Goal: Information Seeking & Learning: Learn about a topic

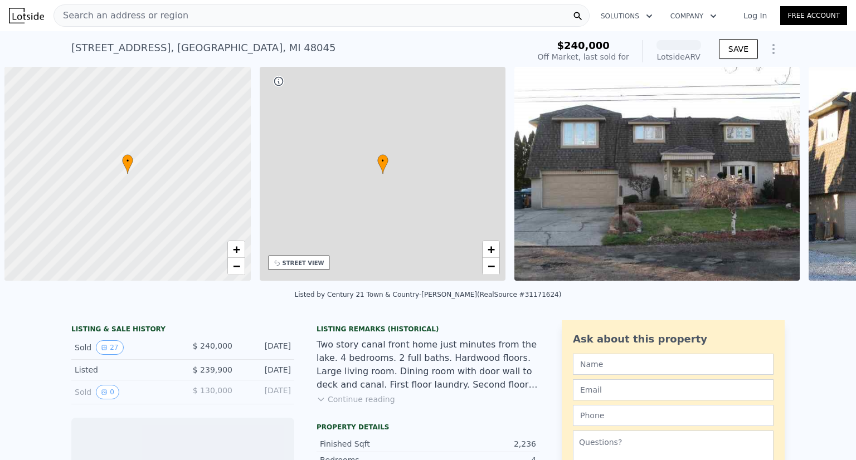
scroll to position [0, 4]
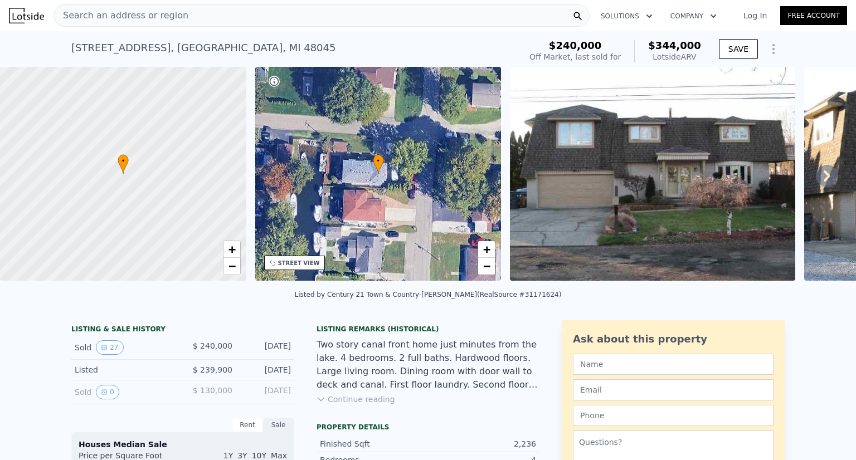
drag, startPoint x: 399, startPoint y: 160, endPoint x: 430, endPoint y: 242, distance: 87.4
drag, startPoint x: 430, startPoint y: 242, endPoint x: 424, endPoint y: 266, distance: 25.3
drag, startPoint x: 424, startPoint y: 266, endPoint x: 380, endPoint y: 213, distance: 68.8
click at [380, 213] on div "• + −" at bounding box center [378, 174] width 246 height 214
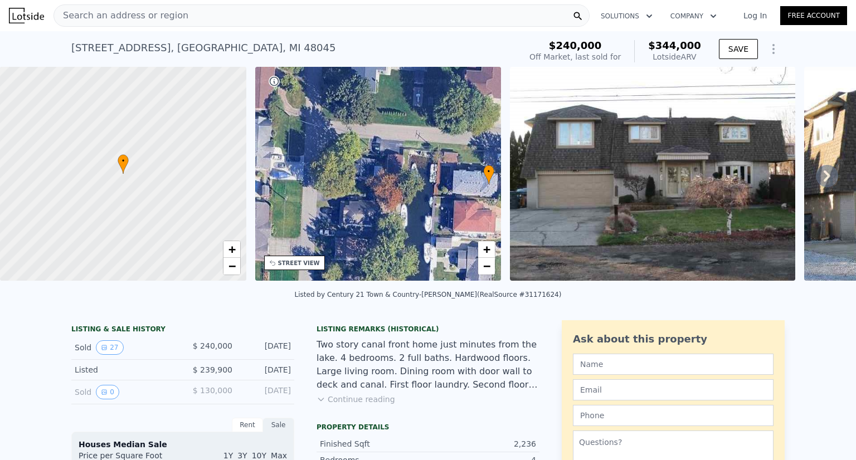
drag, startPoint x: 380, startPoint y: 213, endPoint x: 490, endPoint y: 223, distance: 110.8
click at [490, 223] on div "• + −" at bounding box center [378, 174] width 246 height 214
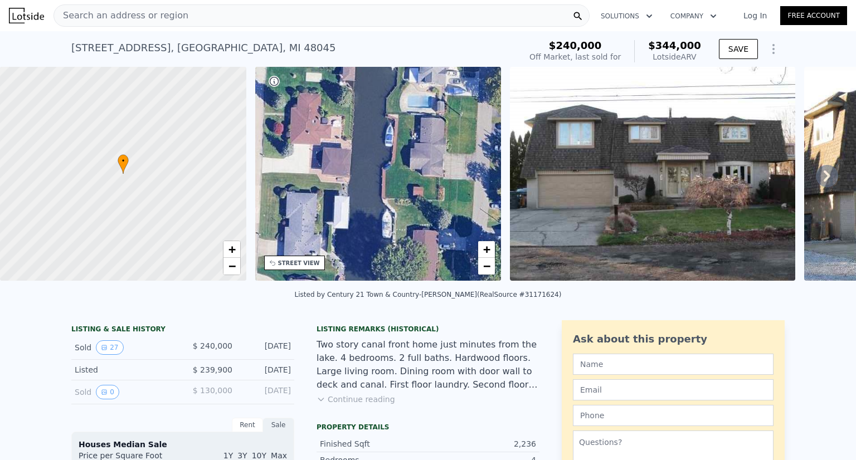
drag, startPoint x: 381, startPoint y: 221, endPoint x: 555, endPoint y: 137, distance: 193.1
click at [555, 137] on div "• + − • + − STREET VIEW Loading... SATELLITE VIEW" at bounding box center [428, 176] width 856 height 218
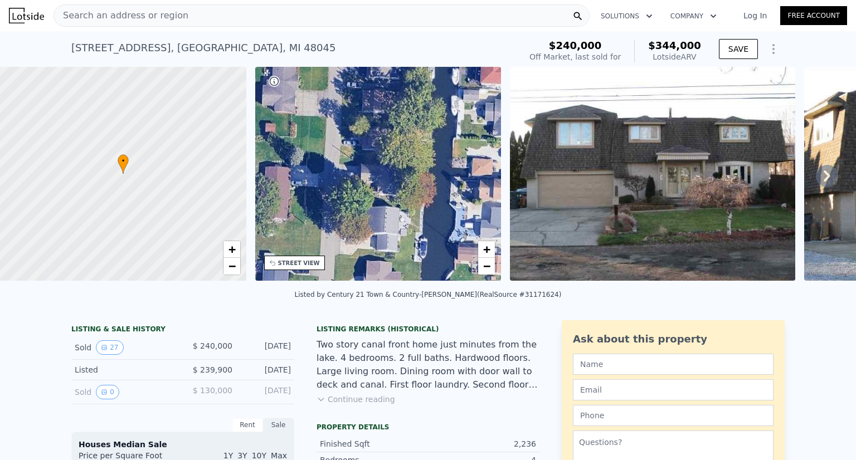
drag, startPoint x: 470, startPoint y: 149, endPoint x: 323, endPoint y: 85, distance: 160.7
click at [323, 85] on div "• + −" at bounding box center [378, 174] width 246 height 214
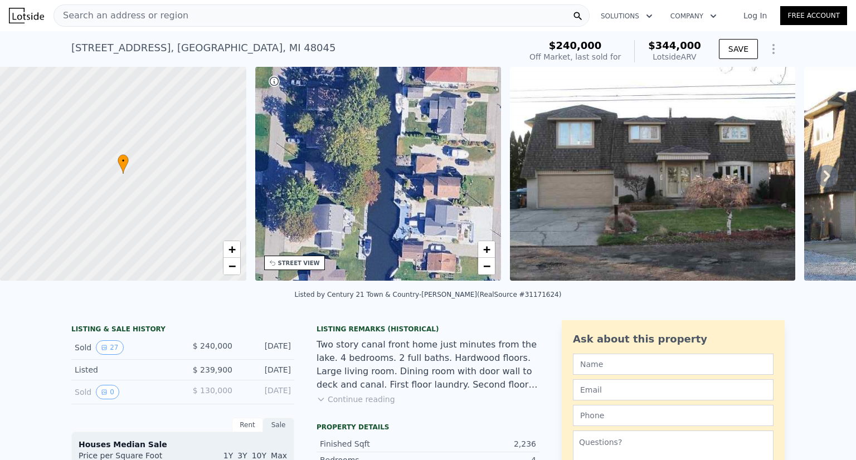
drag, startPoint x: 389, startPoint y: 110, endPoint x: 314, endPoint y: 107, distance: 75.3
click at [314, 107] on div "• + −" at bounding box center [378, 174] width 246 height 214
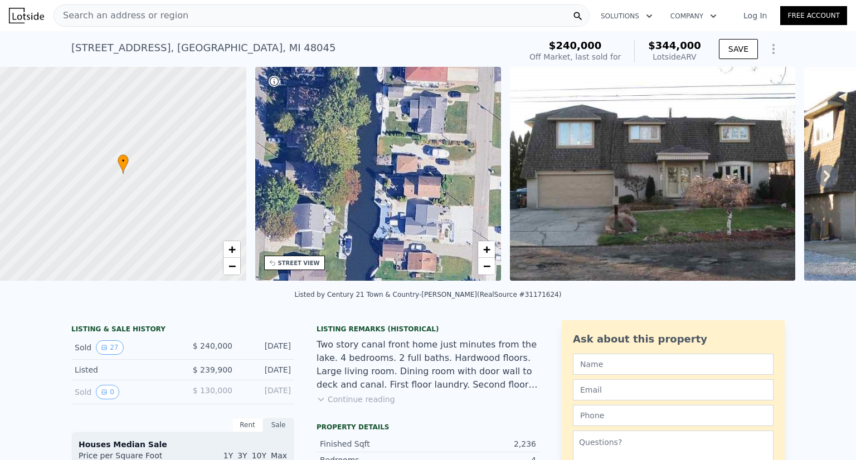
click at [817, 187] on icon at bounding box center [827, 176] width 22 height 22
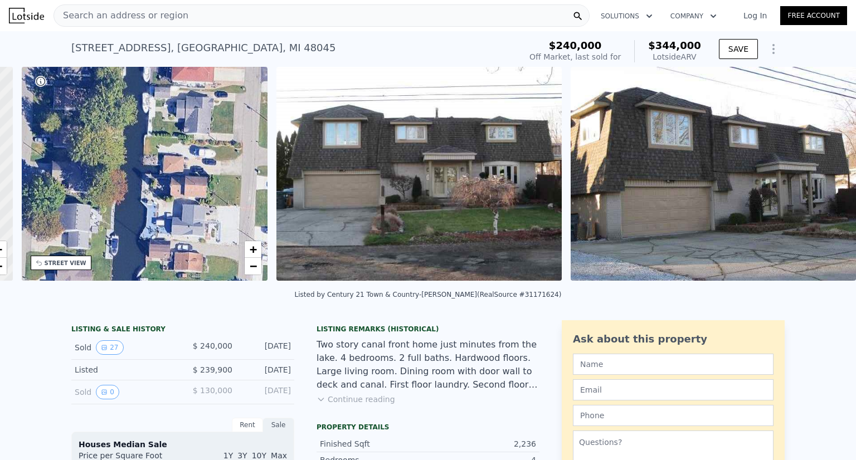
scroll to position [0, 259]
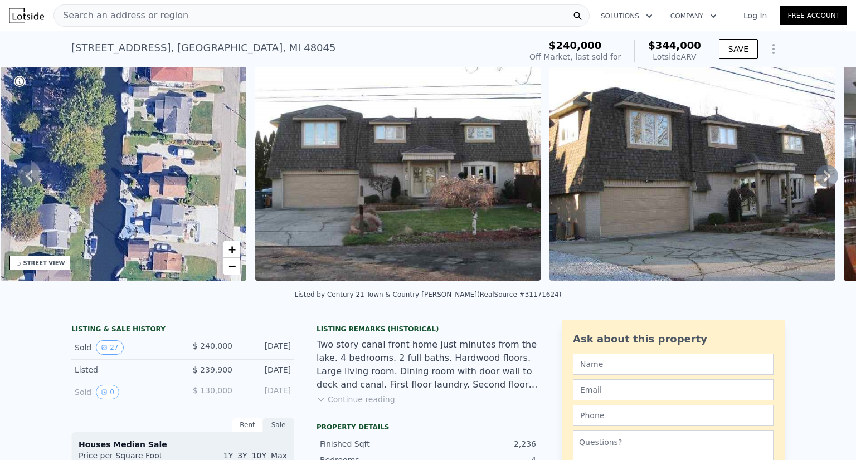
click at [817, 187] on icon at bounding box center [827, 176] width 22 height 22
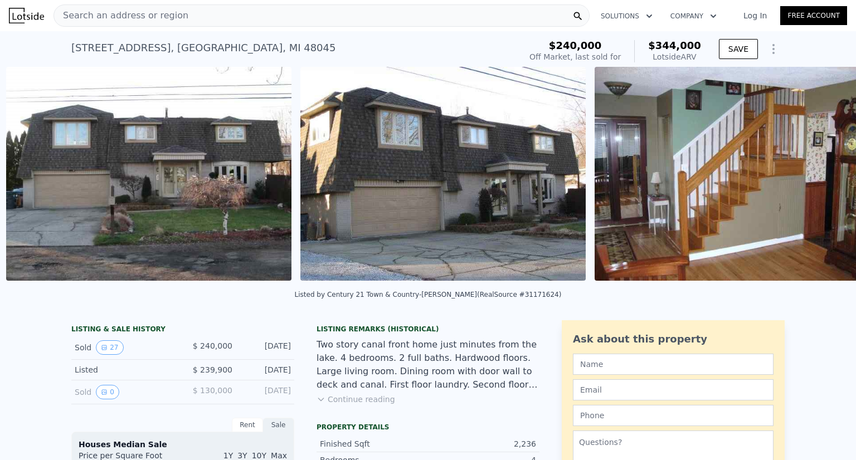
scroll to position [0, 510]
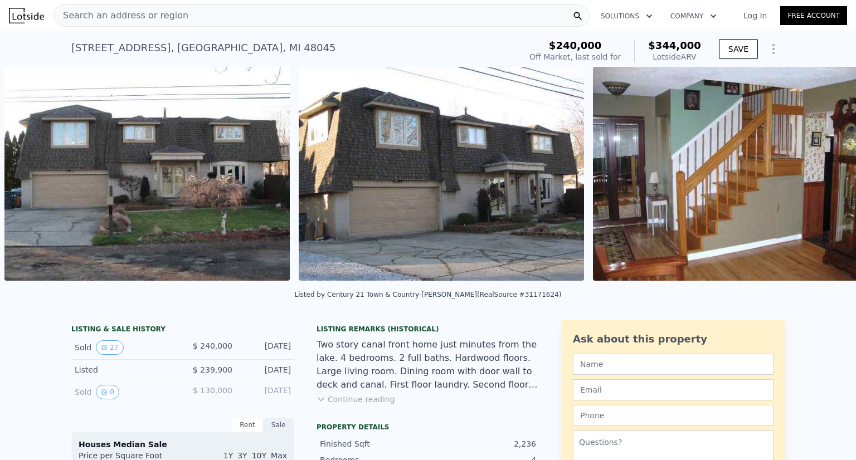
click at [817, 188] on img at bounding box center [735, 174] width 285 height 214
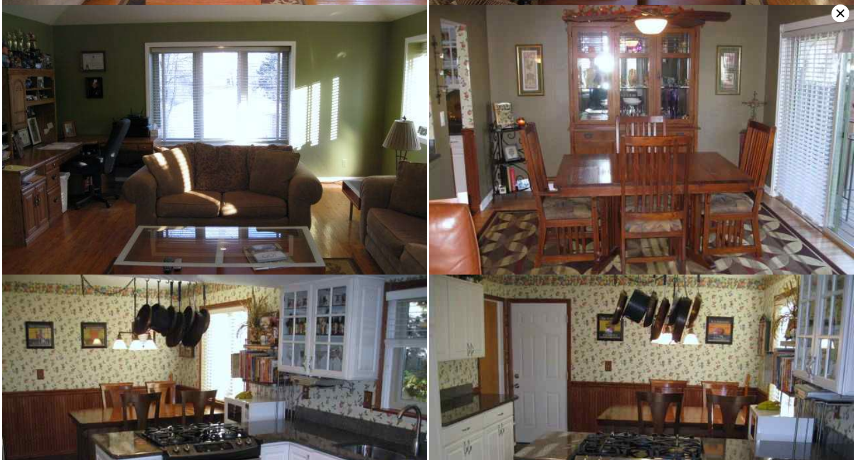
scroll to position [809, 0]
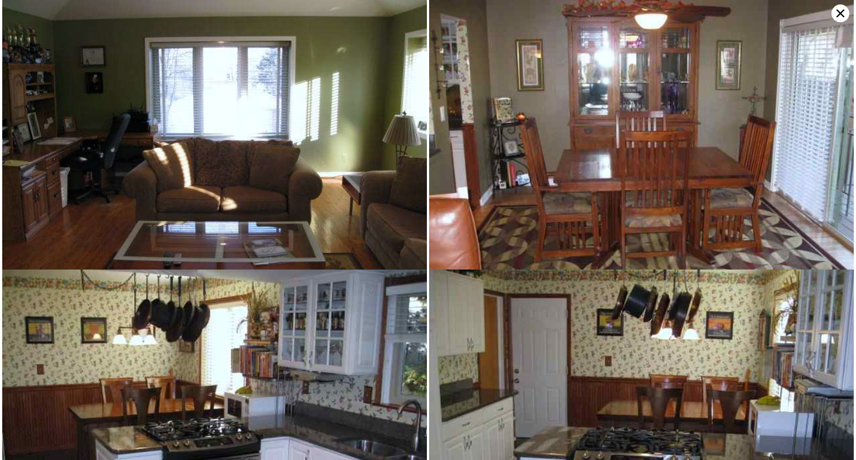
click at [836, 23] on img at bounding box center [641, 159] width 424 height 319
click at [837, 16] on icon at bounding box center [840, 13] width 8 height 8
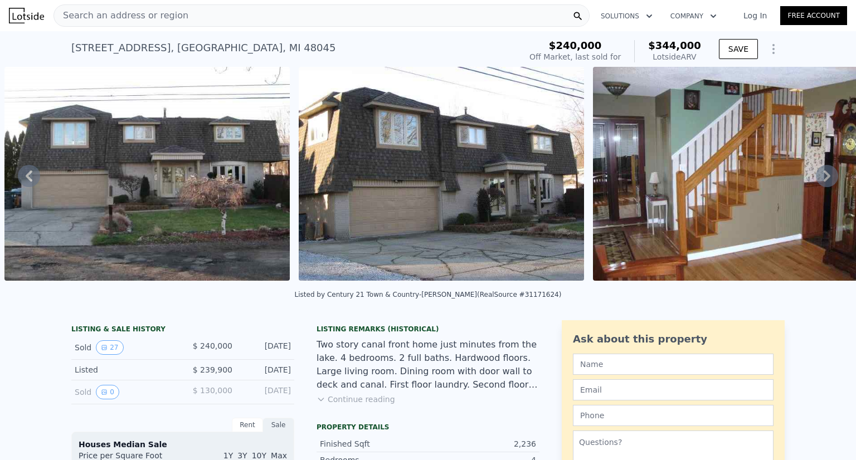
click at [382, 375] on div "Two story canal front home just minutes from the lake. 4 bedrooms. 2 full baths…" at bounding box center [427, 364] width 223 height 53
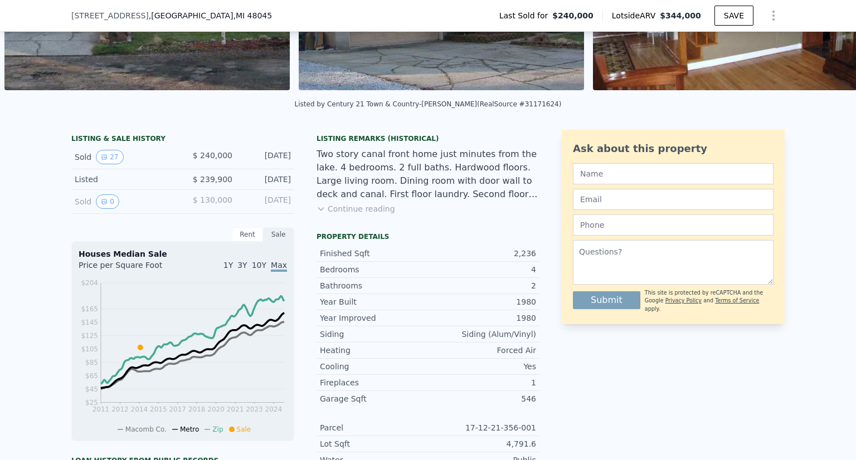
scroll to position [196, 0]
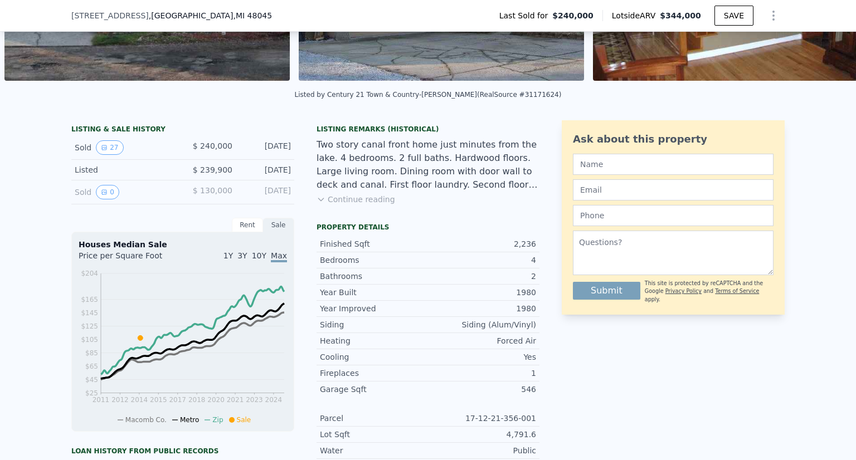
click at [359, 205] on button "Continue reading" at bounding box center [355, 199] width 79 height 11
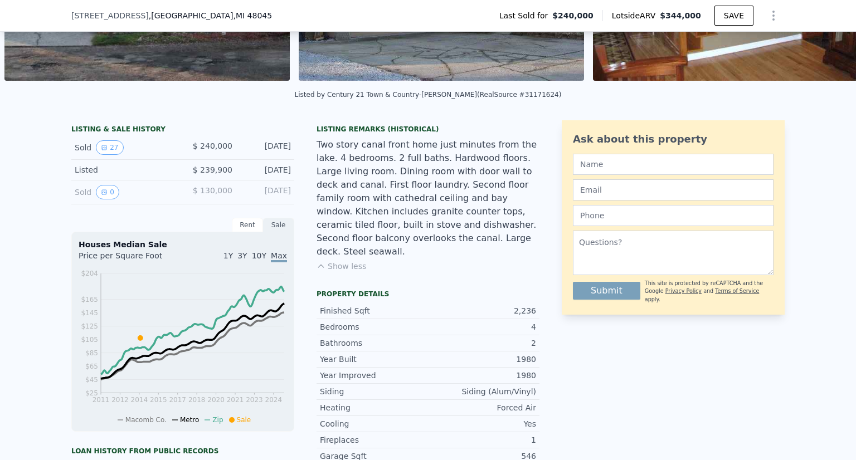
click at [359, 208] on div "Two story canal front home just minutes from the lake. 4 bedrooms. 2 full baths…" at bounding box center [427, 198] width 223 height 120
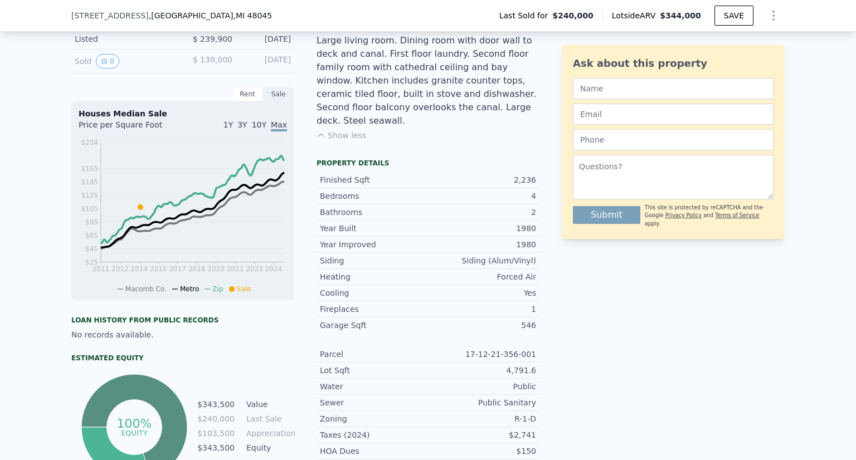
scroll to position [330, 0]
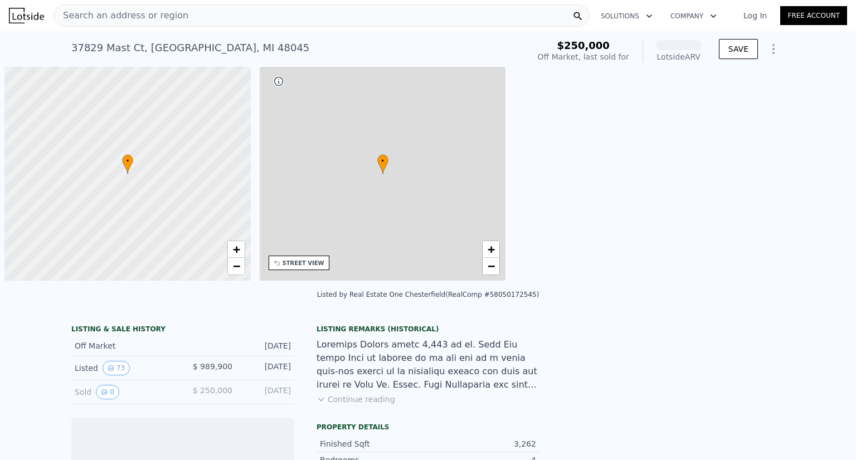
scroll to position [0, 4]
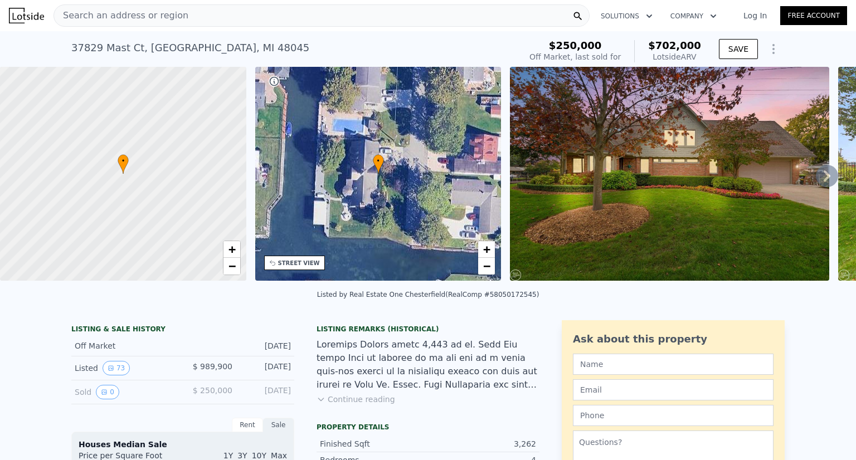
click at [408, 384] on div at bounding box center [427, 364] width 223 height 53
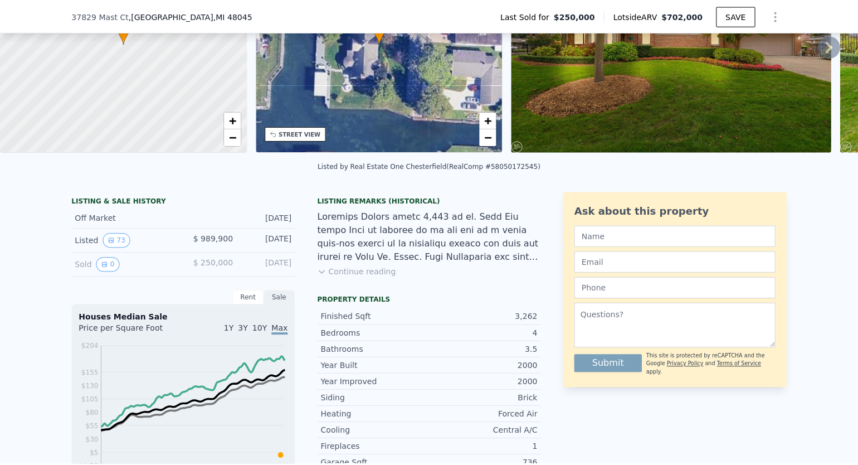
scroll to position [129, 0]
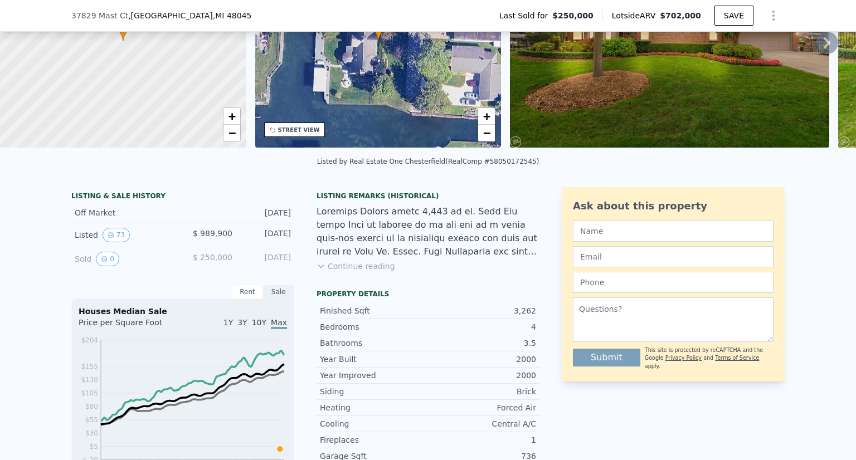
click at [362, 272] on button "Continue reading" at bounding box center [355, 266] width 79 height 11
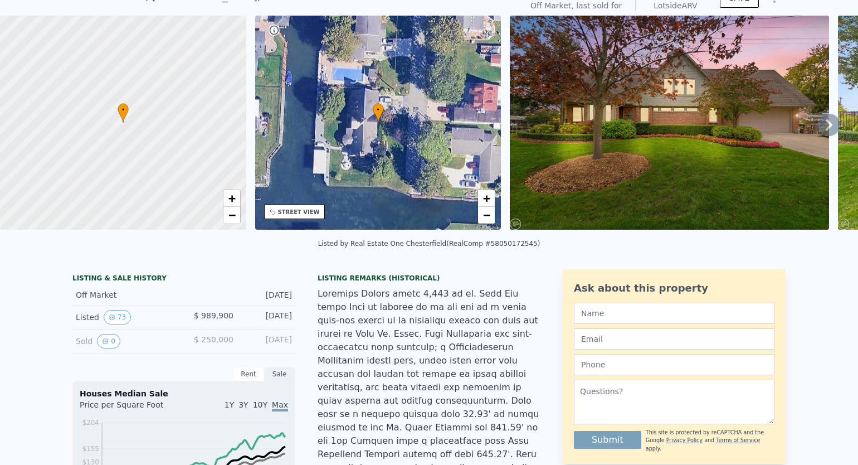
scroll to position [0, 0]
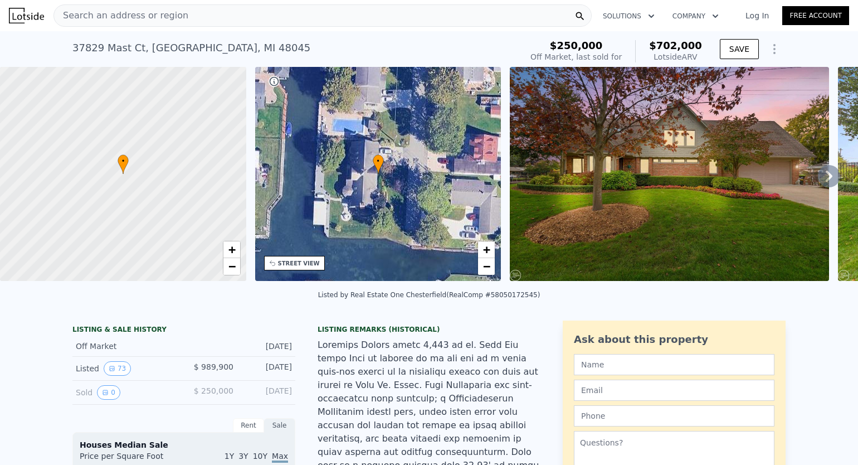
click at [819, 173] on icon at bounding box center [829, 176] width 22 height 22
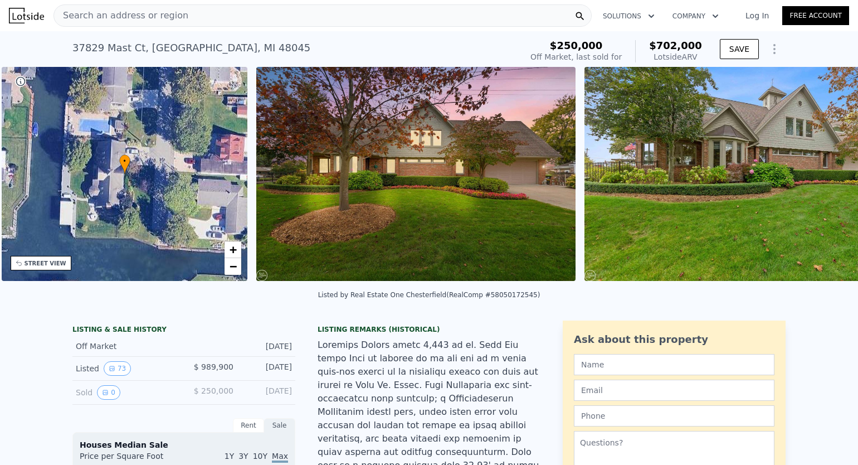
scroll to position [0, 259]
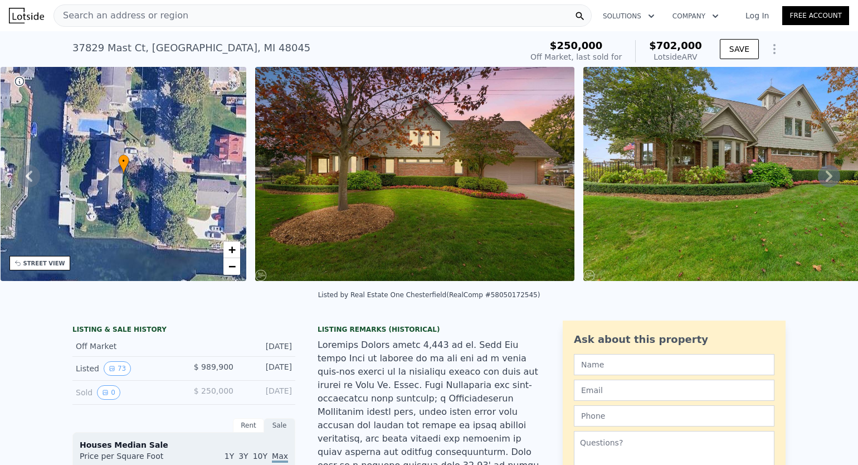
click at [818, 181] on icon at bounding box center [829, 176] width 22 height 22
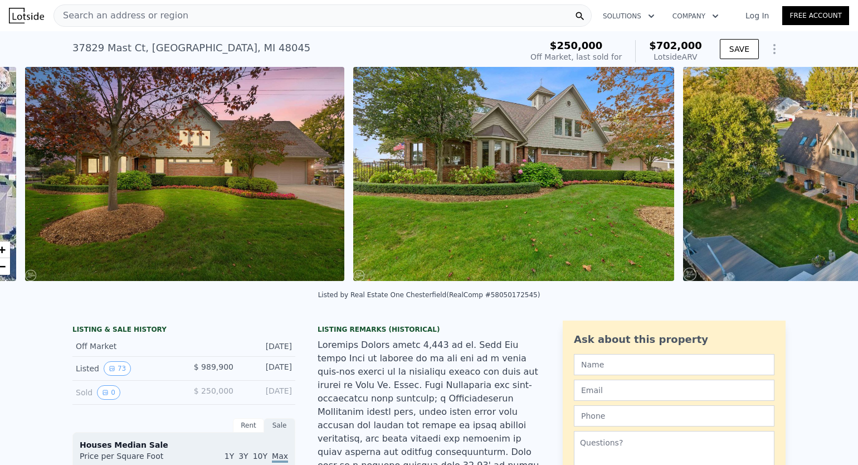
scroll to position [0, 510]
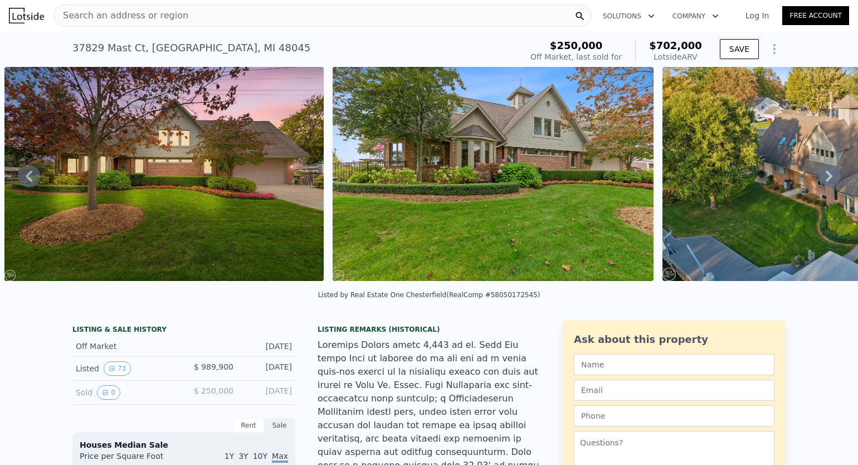
click at [818, 181] on div "• + − • + − STREET VIEW Loading... SATELLITE VIEW" at bounding box center [429, 176] width 858 height 218
click at [818, 181] on icon at bounding box center [829, 176] width 22 height 22
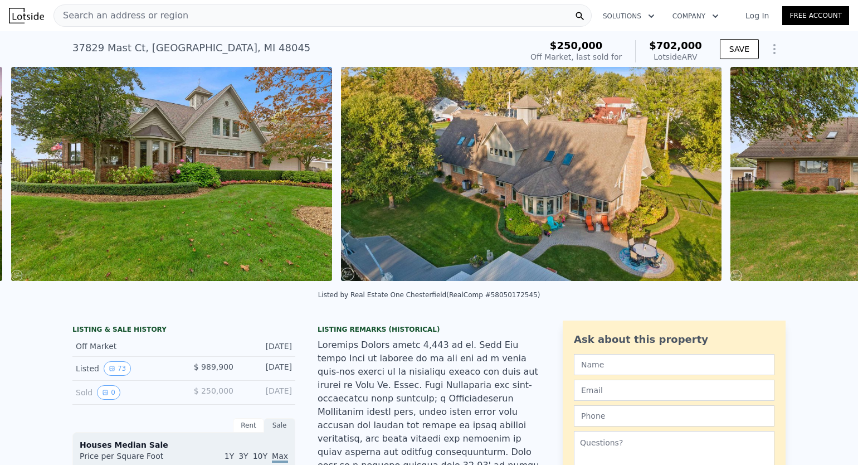
scroll to position [0, 838]
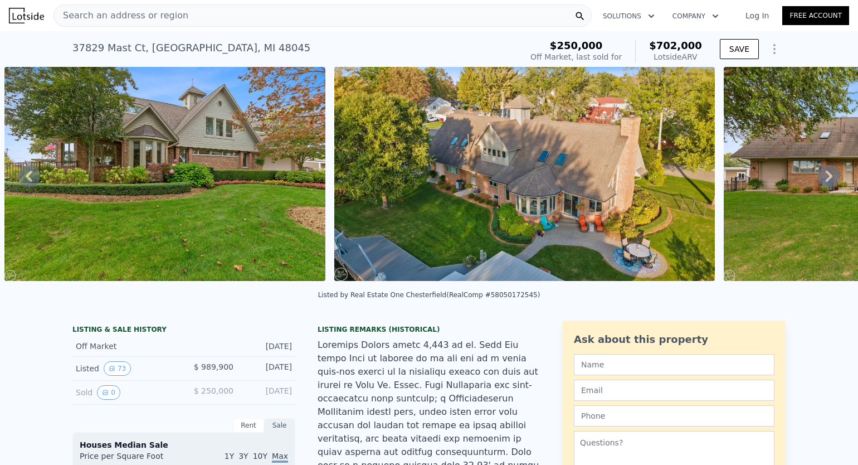
click at [818, 181] on icon at bounding box center [829, 176] width 22 height 22
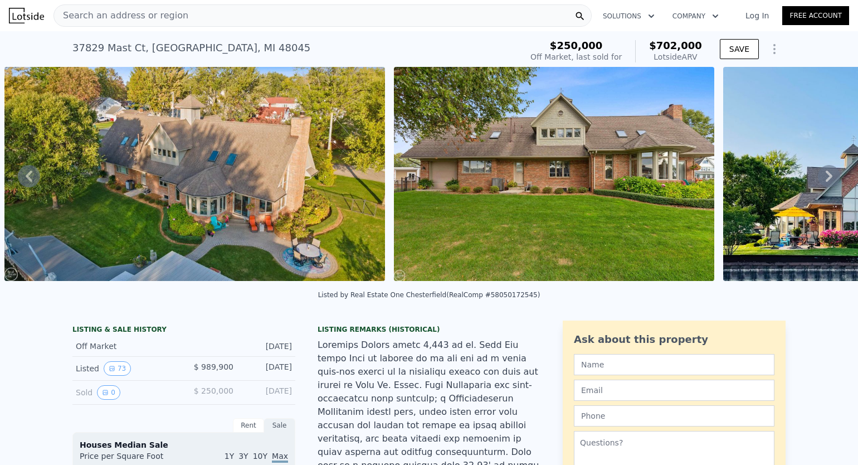
click at [818, 181] on icon at bounding box center [829, 176] width 22 height 22
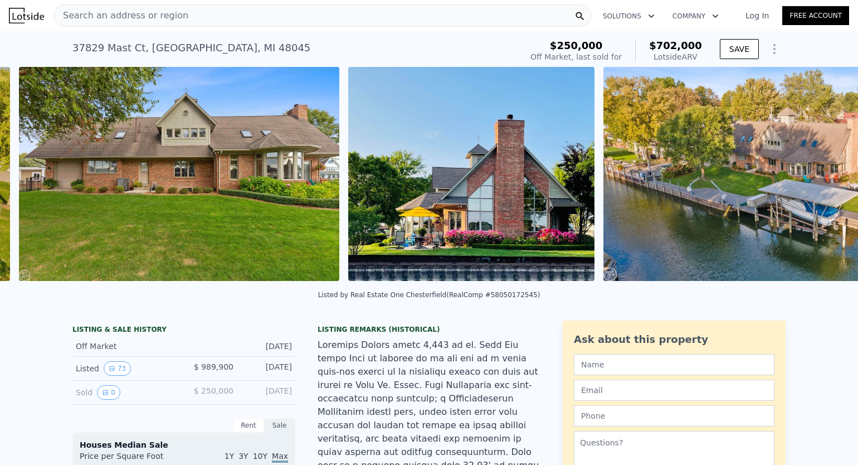
scroll to position [0, 1556]
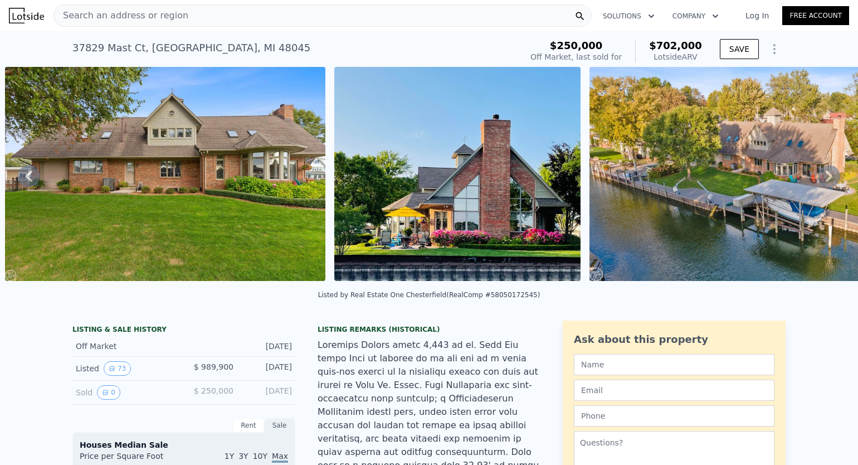
click at [818, 181] on icon at bounding box center [829, 176] width 22 height 22
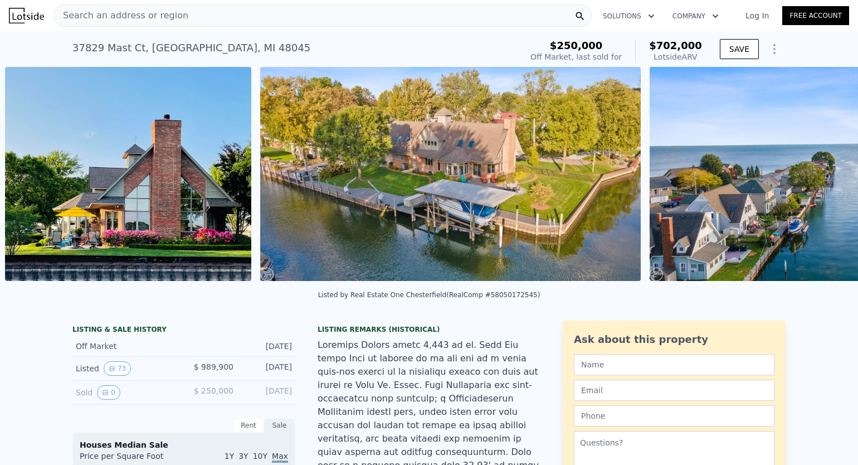
scroll to position [0, 1886]
click at [818, 181] on icon at bounding box center [829, 176] width 22 height 22
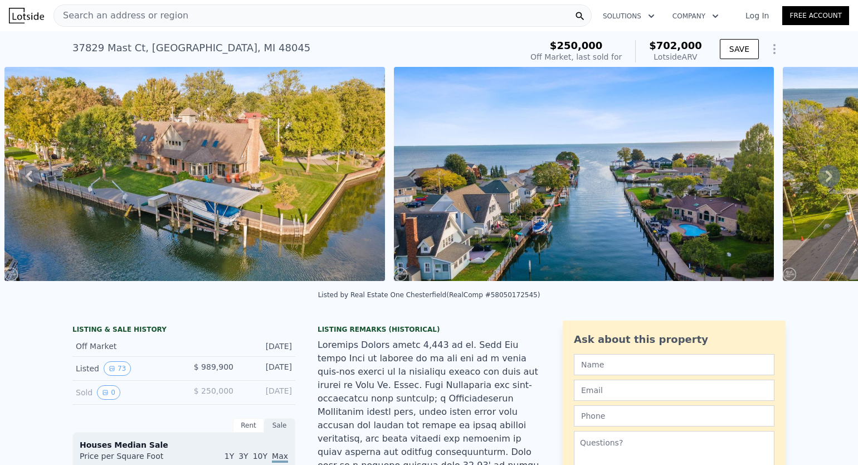
click at [818, 181] on icon at bounding box center [829, 176] width 22 height 22
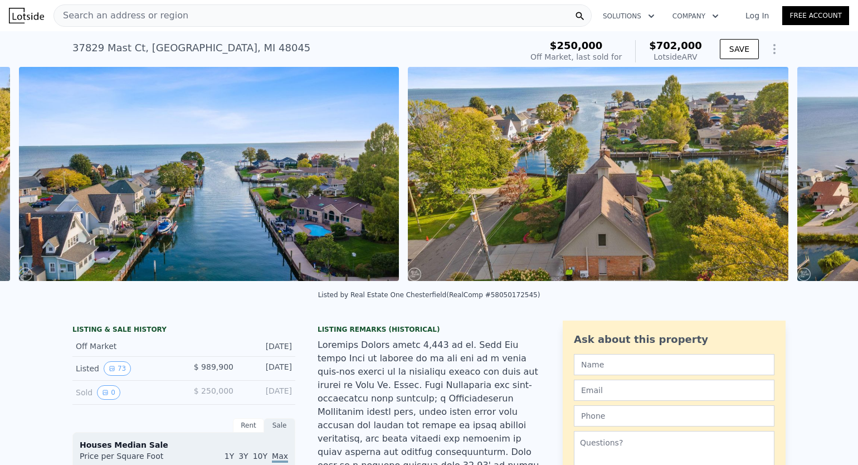
scroll to position [0, 2530]
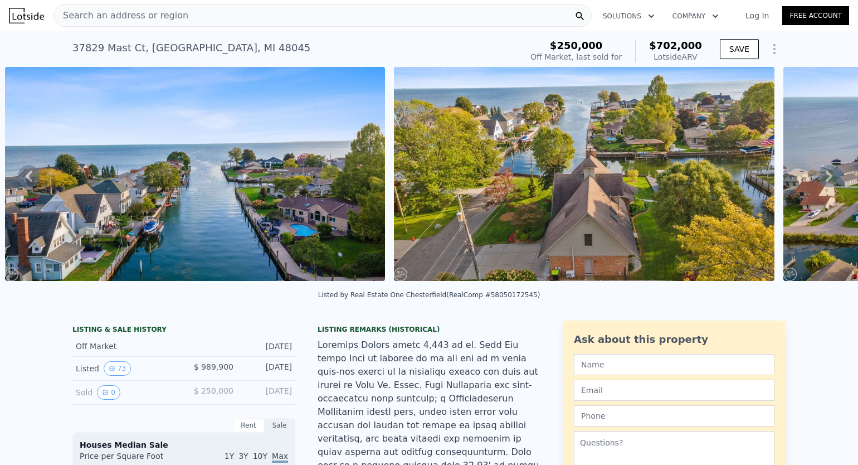
click at [818, 181] on icon at bounding box center [829, 176] width 22 height 22
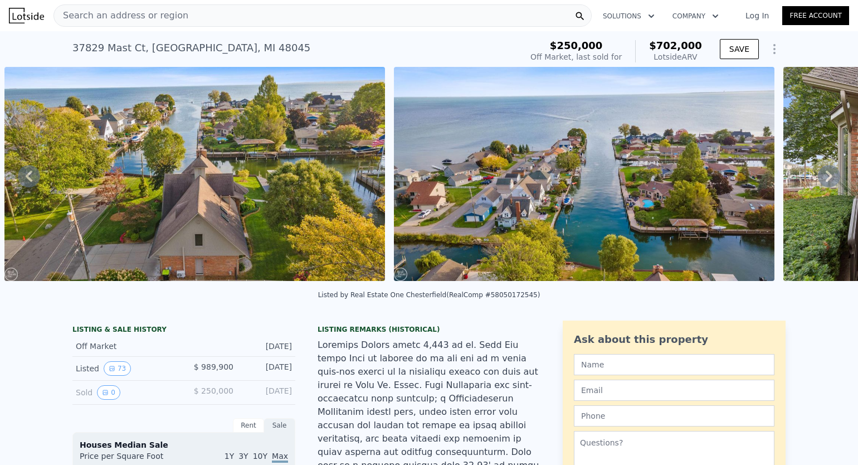
click at [818, 181] on div "• + − • + − STREET VIEW Loading... SATELLITE VIEW" at bounding box center [429, 176] width 858 height 218
click at [818, 181] on icon at bounding box center [829, 176] width 22 height 22
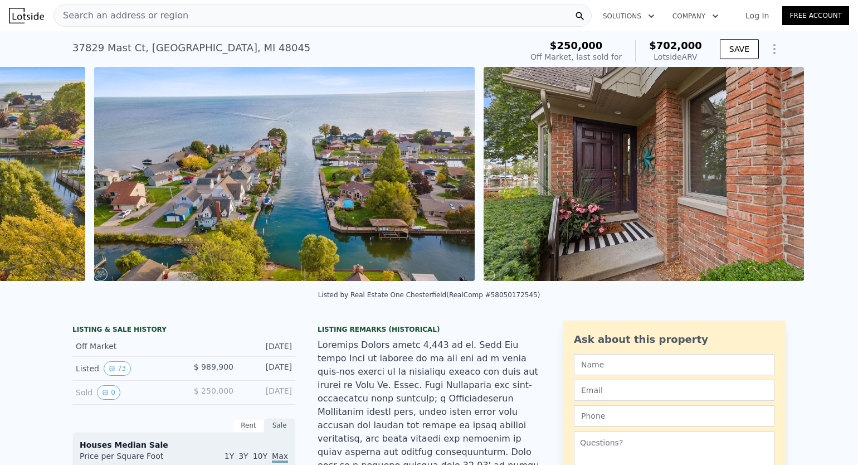
click at [818, 181] on div "• + − • + − STREET VIEW Loading... SATELLITE VIEW" at bounding box center [429, 176] width 858 height 218
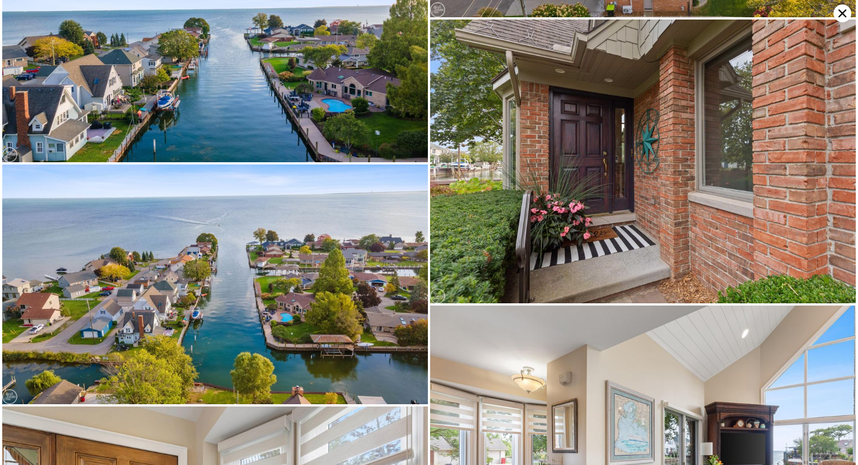
scroll to position [1193, 0]
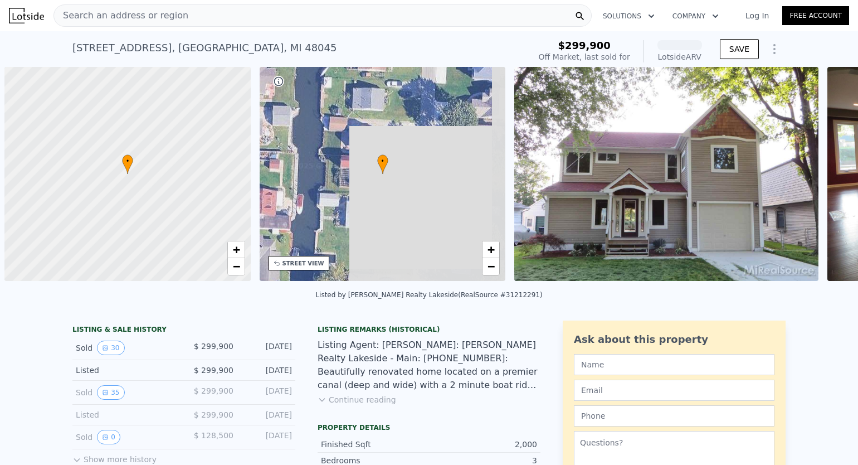
scroll to position [0, 4]
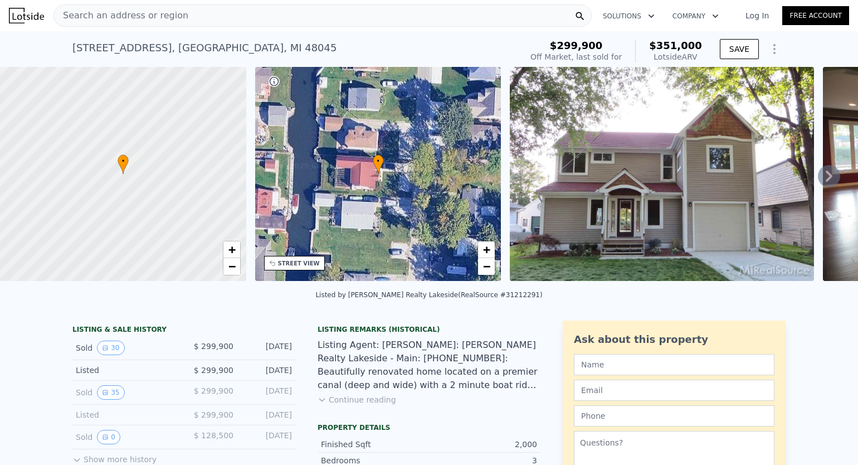
drag, startPoint x: 374, startPoint y: 193, endPoint x: 489, endPoint y: 198, distance: 115.4
drag, startPoint x: 489, startPoint y: 198, endPoint x: 431, endPoint y: 201, distance: 58.6
drag, startPoint x: 431, startPoint y: 201, endPoint x: 375, endPoint y: 208, distance: 56.1
click at [375, 208] on div "• + −" at bounding box center [378, 174] width 246 height 214
drag, startPoint x: 375, startPoint y: 208, endPoint x: 481, endPoint y: 197, distance: 107.0
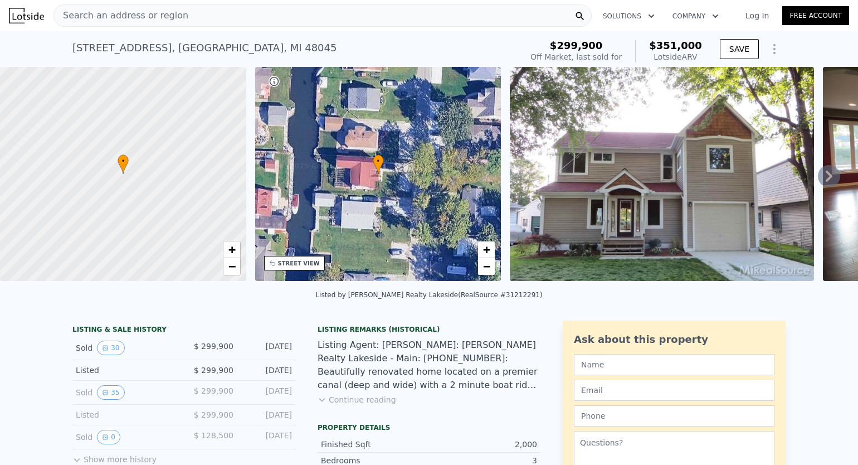
drag, startPoint x: 481, startPoint y: 197, endPoint x: 270, endPoint y: 194, distance: 211.7
click at [270, 194] on div "• + −" at bounding box center [378, 174] width 246 height 214
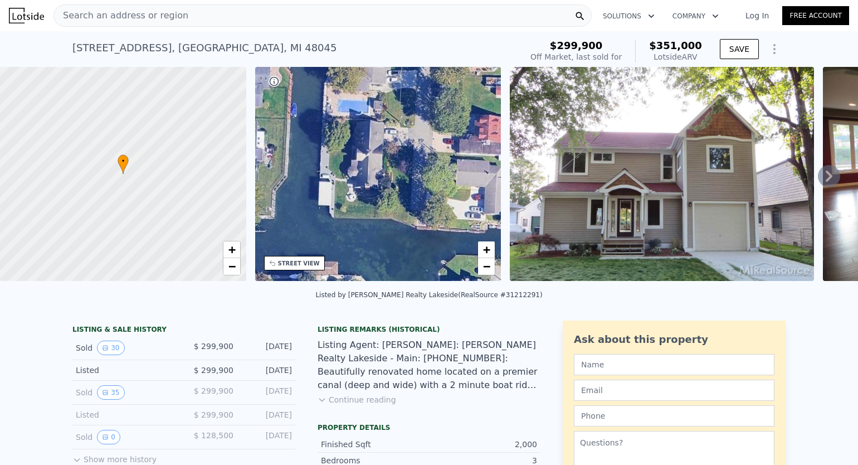
drag, startPoint x: 270, startPoint y: 194, endPoint x: 501, endPoint y: 120, distance: 242.6
click at [501, 120] on div "• + − • + − STREET VIEW Loading... SATELLITE VIEW" at bounding box center [429, 176] width 858 height 218
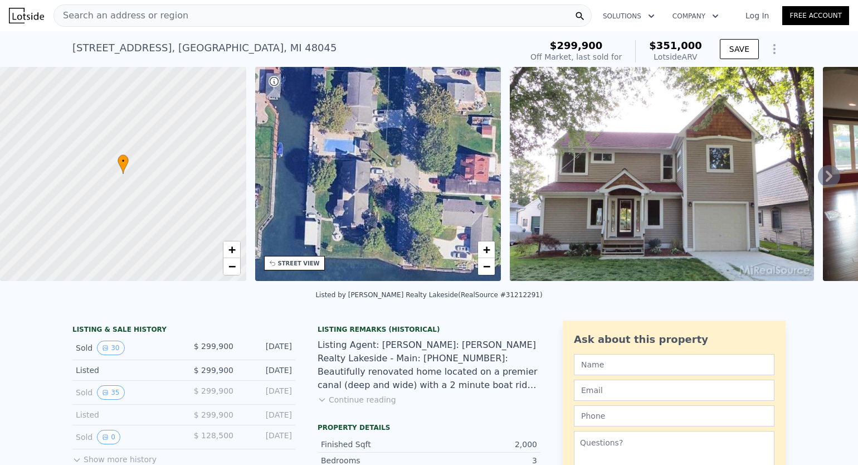
drag, startPoint x: 353, startPoint y: 146, endPoint x: 339, endPoint y: 186, distance: 42.1
click at [339, 186] on div "• + −" at bounding box center [378, 174] width 246 height 214
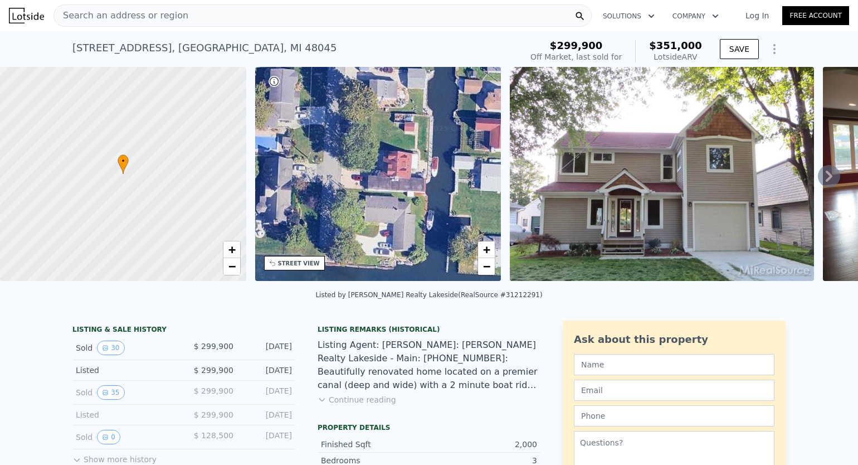
drag, startPoint x: 397, startPoint y: 187, endPoint x: 312, endPoint y: 186, distance: 84.7
click at [312, 186] on div "• + −" at bounding box center [378, 174] width 246 height 214
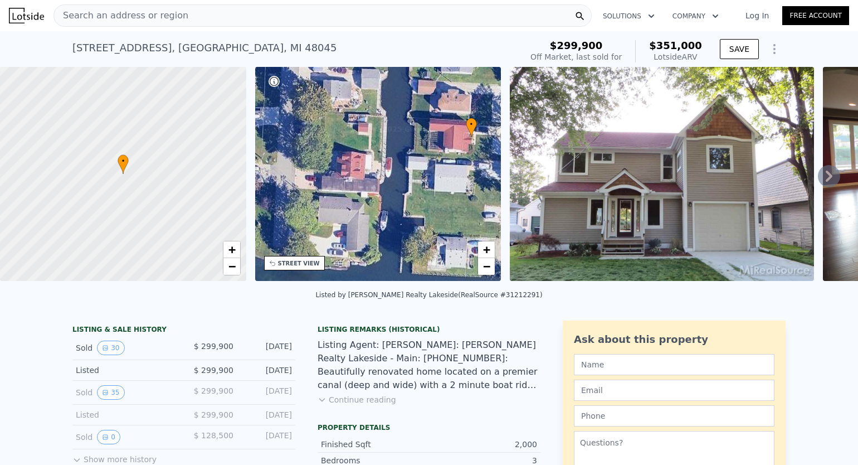
drag, startPoint x: 412, startPoint y: 201, endPoint x: 324, endPoint y: 186, distance: 89.2
click at [324, 186] on div "• + −" at bounding box center [378, 174] width 246 height 214
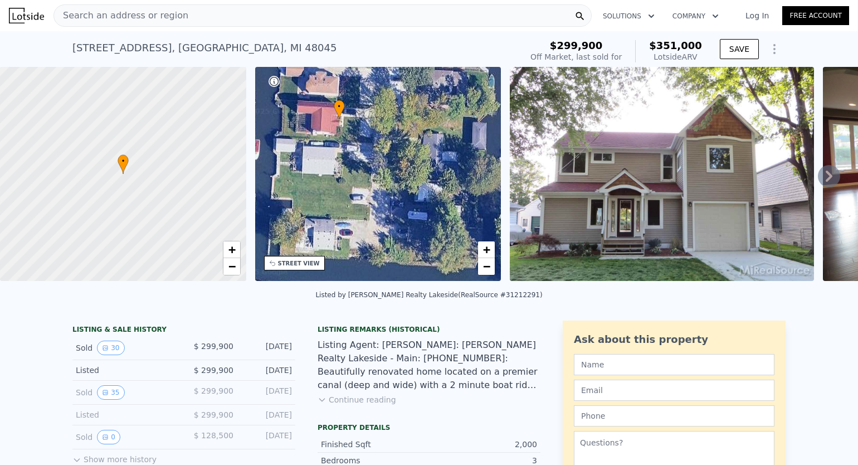
drag, startPoint x: 450, startPoint y: 186, endPoint x: 354, endPoint y: 182, distance: 95.9
click at [354, 182] on div "• + −" at bounding box center [378, 174] width 246 height 214
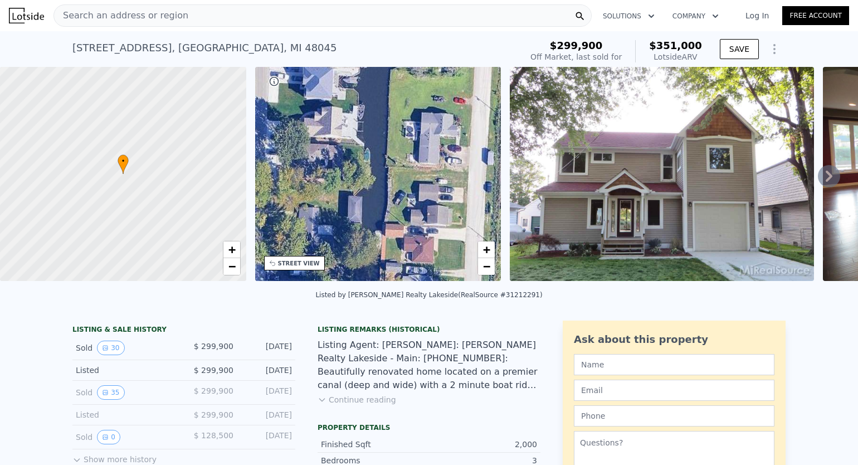
drag, startPoint x: 430, startPoint y: 186, endPoint x: 319, endPoint y: 258, distance: 132.9
click at [319, 258] on div "• + −" at bounding box center [378, 174] width 246 height 214
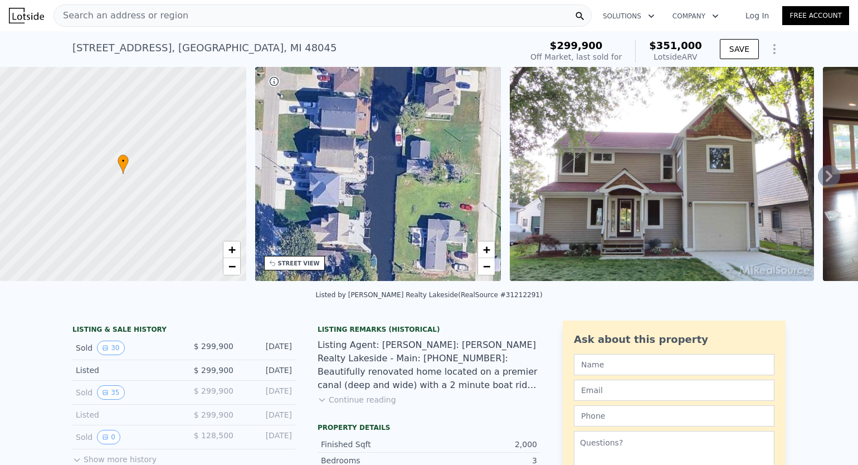
drag, startPoint x: 324, startPoint y: 194, endPoint x: 331, endPoint y: 300, distance: 106.6
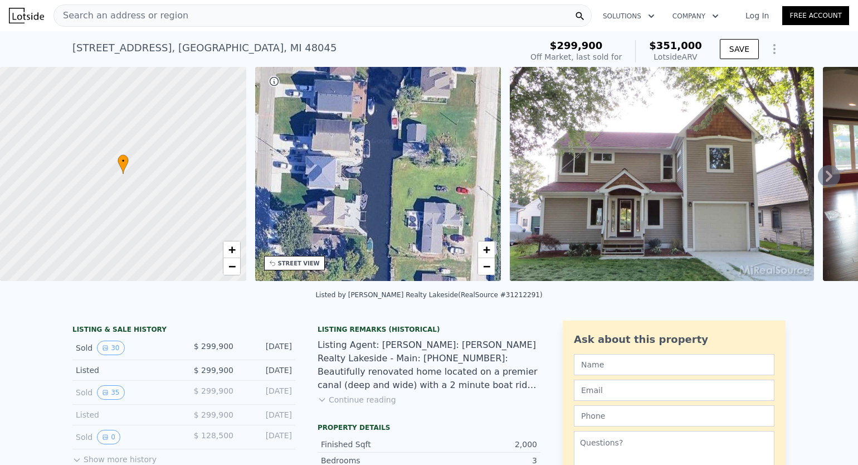
drag, startPoint x: 336, startPoint y: 206, endPoint x: 331, endPoint y: 184, distance: 22.8
click at [331, 184] on div "• + −" at bounding box center [378, 174] width 246 height 214
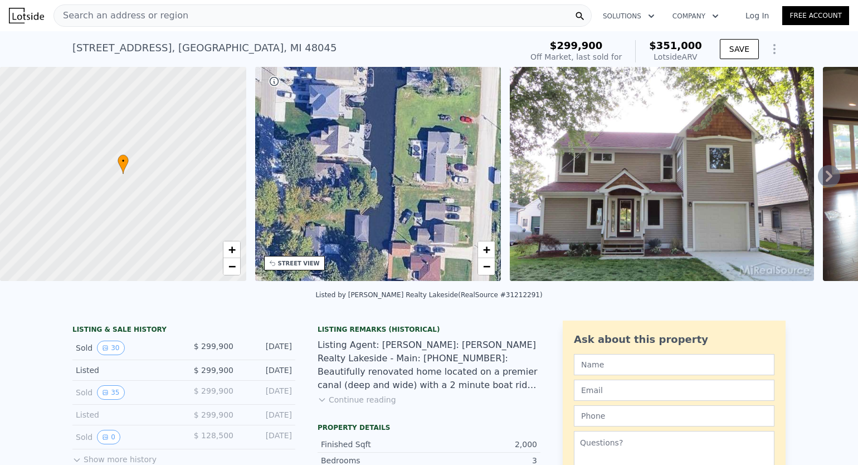
drag, startPoint x: 333, startPoint y: 222, endPoint x: 339, endPoint y: 146, distance: 76.0
click at [339, 146] on div "• + −" at bounding box center [378, 174] width 246 height 214
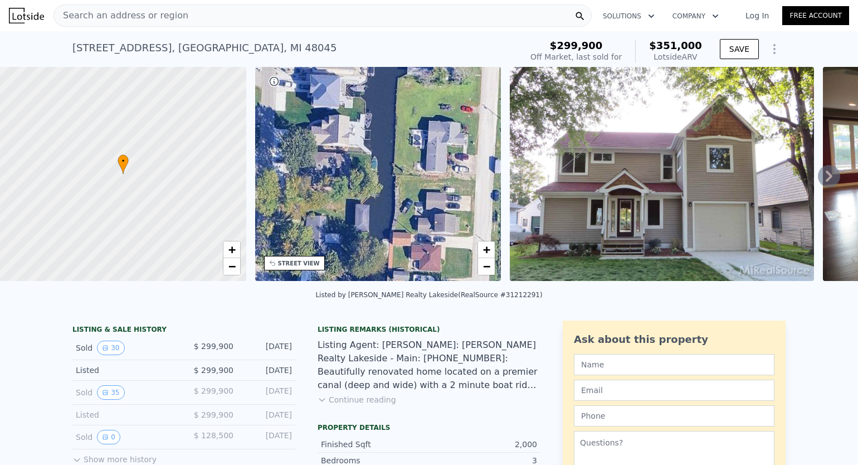
drag, startPoint x: 333, startPoint y: 208, endPoint x: 341, endPoint y: 123, distance: 85.6
click at [341, 123] on div "• + −" at bounding box center [378, 174] width 246 height 214
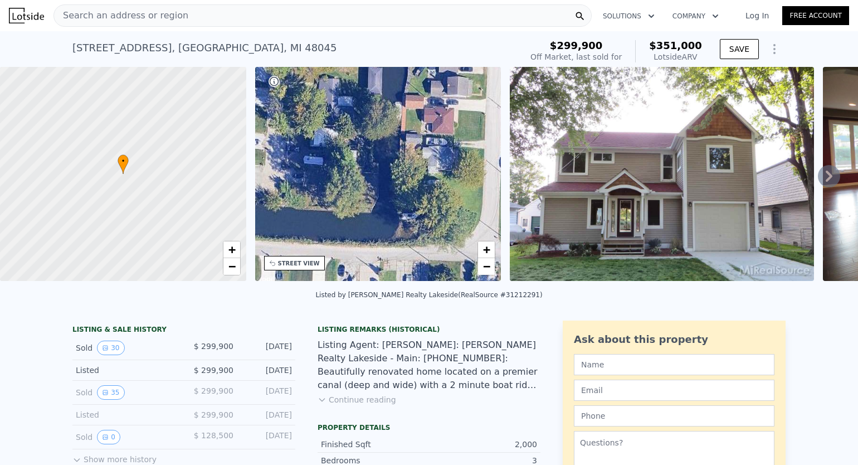
drag, startPoint x: 336, startPoint y: 184, endPoint x: 343, endPoint y: 123, distance: 61.6
click at [343, 123] on div "• + −" at bounding box center [378, 174] width 246 height 214
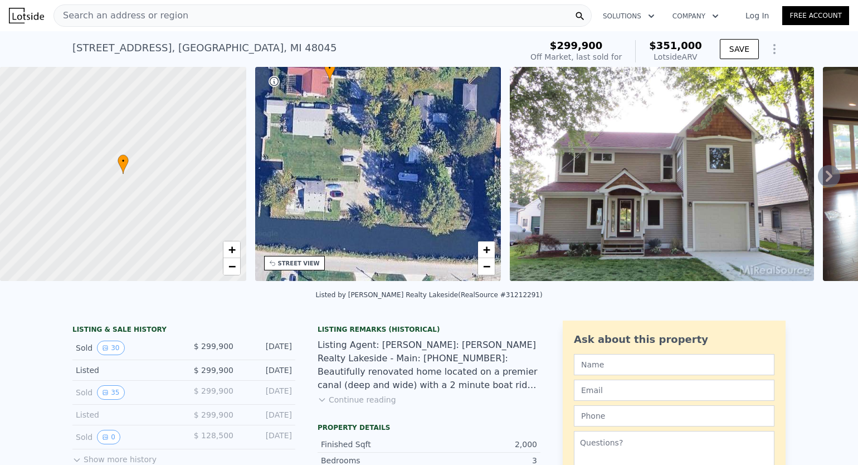
drag, startPoint x: 339, startPoint y: 140, endPoint x: 433, endPoint y: 166, distance: 97.2
click at [433, 166] on div "• + −" at bounding box center [378, 174] width 246 height 214
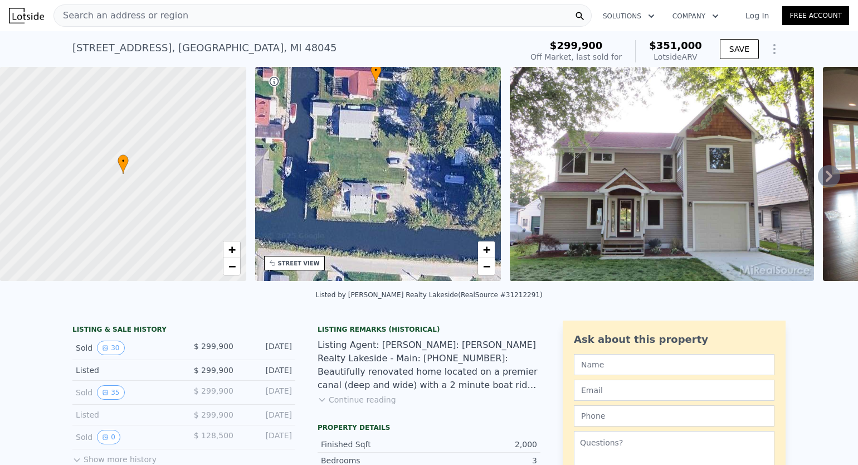
drag, startPoint x: 267, startPoint y: 151, endPoint x: 363, endPoint y: 161, distance: 95.8
click at [363, 161] on div "• + −" at bounding box center [378, 174] width 246 height 214
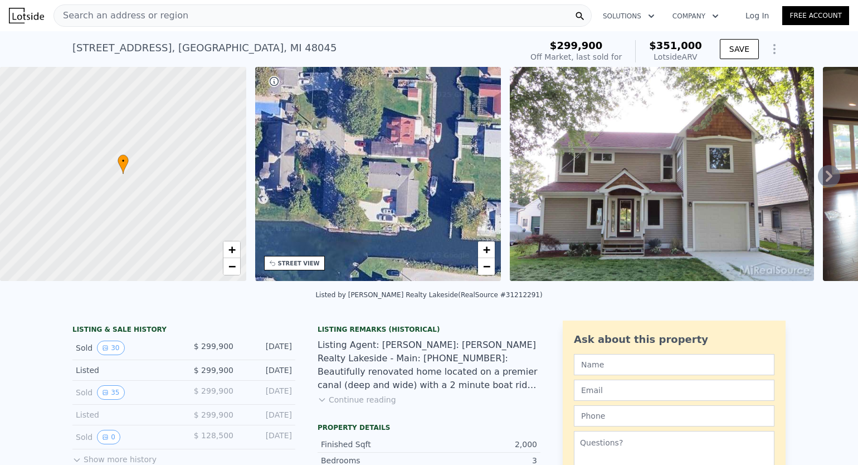
drag, startPoint x: 326, startPoint y: 165, endPoint x: 421, endPoint y: 177, distance: 96.0
click at [421, 177] on div "• + −" at bounding box center [378, 174] width 246 height 214
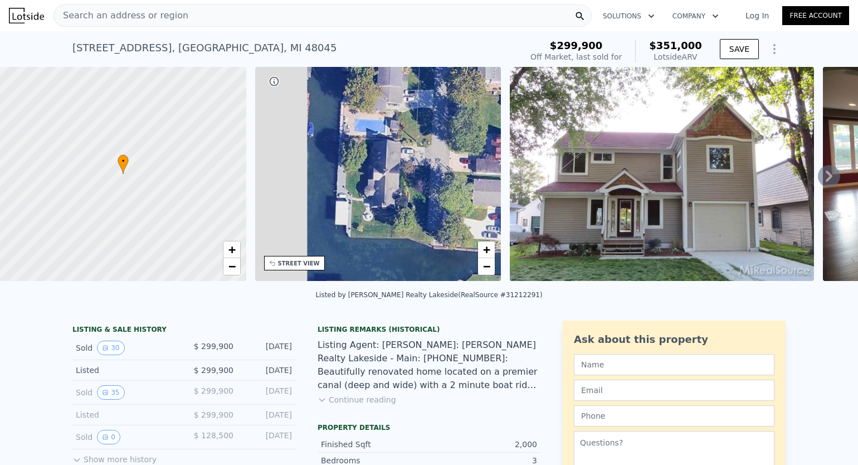
drag, startPoint x: 324, startPoint y: 150, endPoint x: 430, endPoint y: 168, distance: 107.3
click at [430, 168] on div "• + −" at bounding box center [378, 174] width 246 height 214
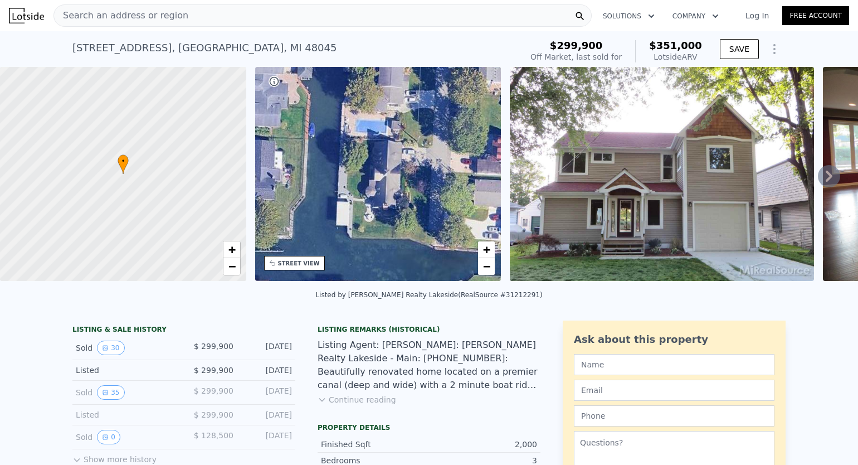
click at [818, 180] on icon at bounding box center [829, 176] width 22 height 22
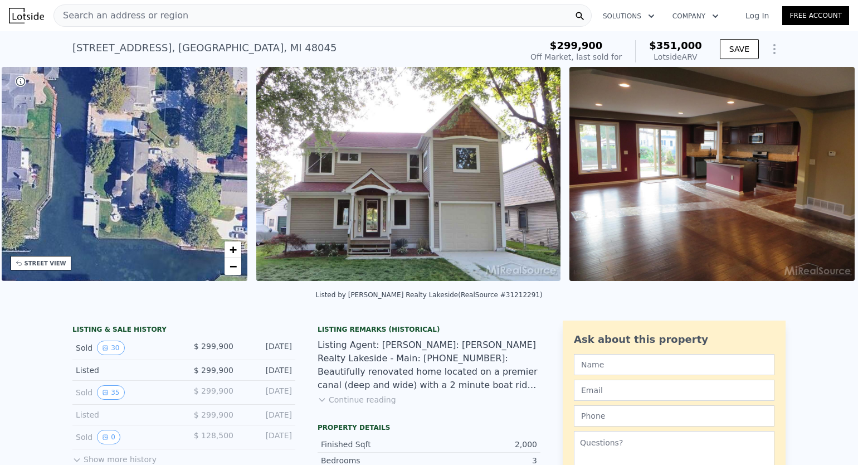
scroll to position [0, 259]
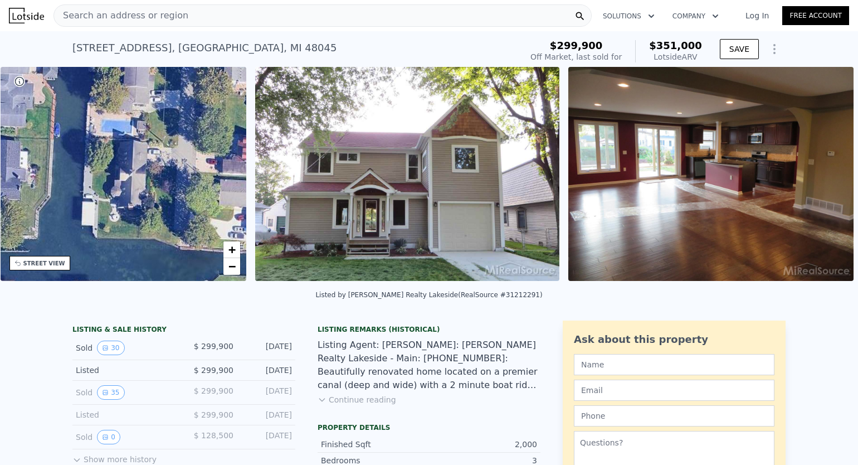
click at [817, 180] on img at bounding box center [710, 174] width 285 height 214
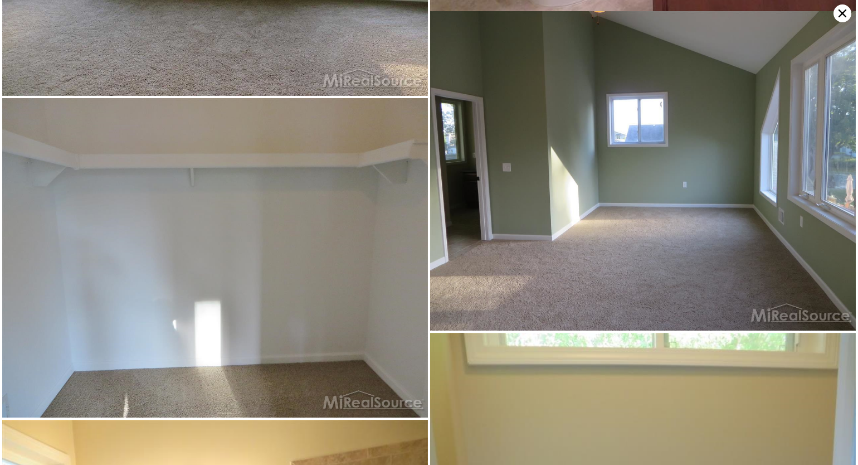
scroll to position [2128, 0]
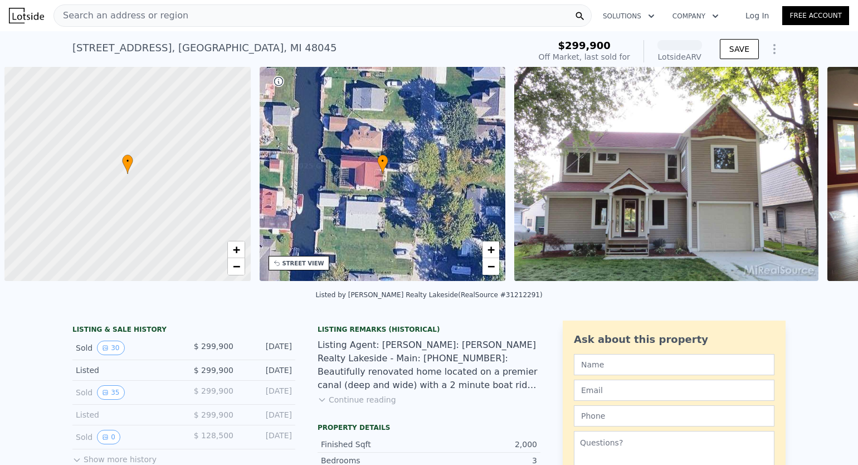
scroll to position [0, 4]
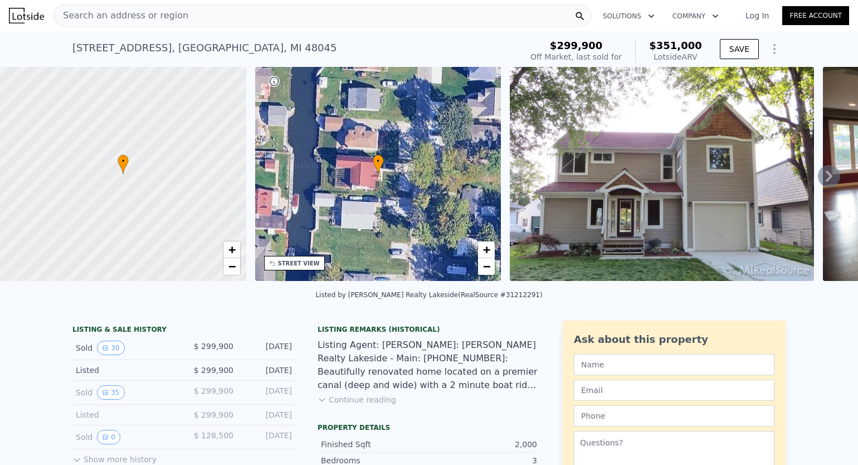
click at [336, 404] on button "Continue reading" at bounding box center [357, 399] width 79 height 11
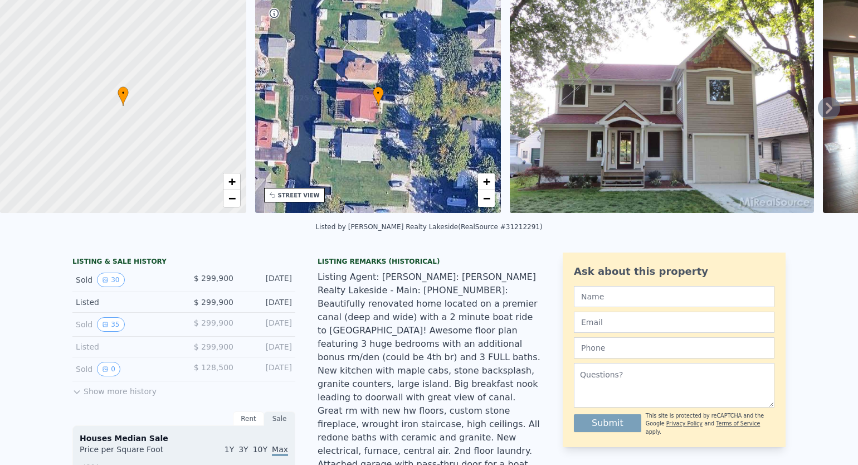
scroll to position [0, 0]
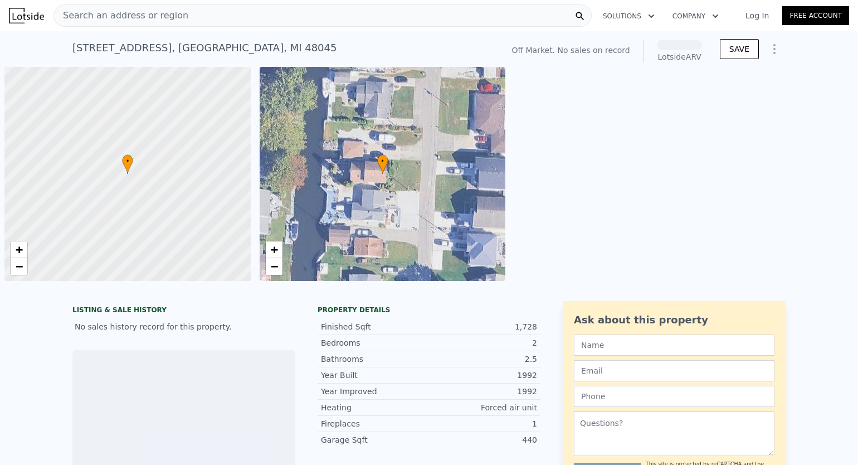
scroll to position [0, 4]
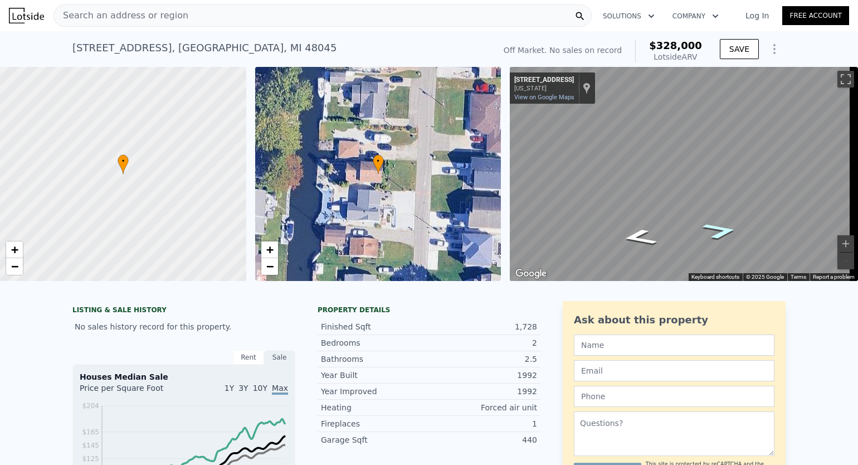
click at [709, 225] on icon "Go North, Mallast St" at bounding box center [719, 230] width 65 height 25
click at [246, 17] on div "Search an address or region" at bounding box center [322, 15] width 538 height 22
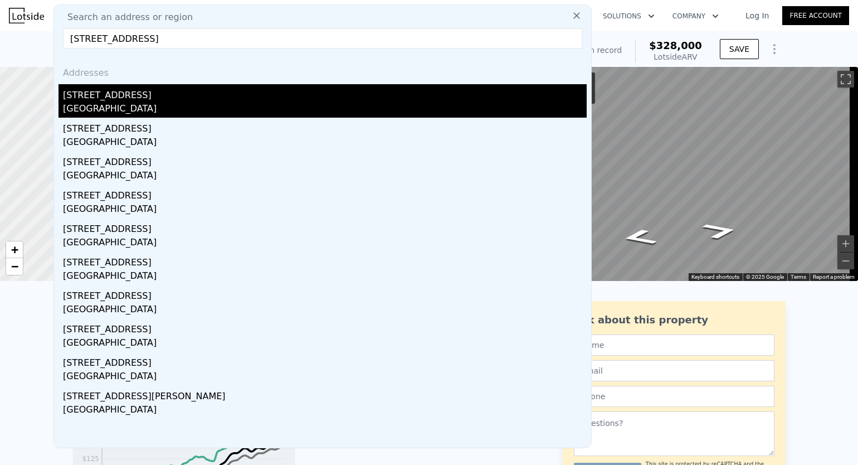
type input "[STREET_ADDRESS]"
click at [113, 89] on div "[STREET_ADDRESS]" at bounding box center [325, 93] width 524 height 18
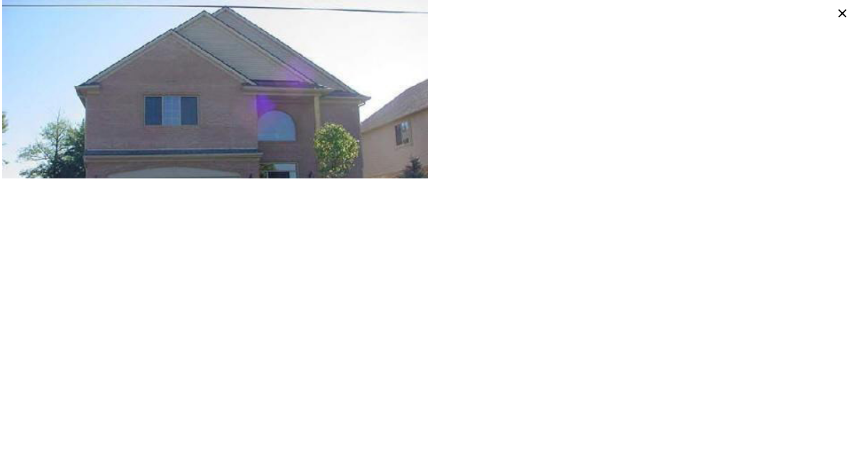
click at [337, 147] on img at bounding box center [215, 142] width 426 height 284
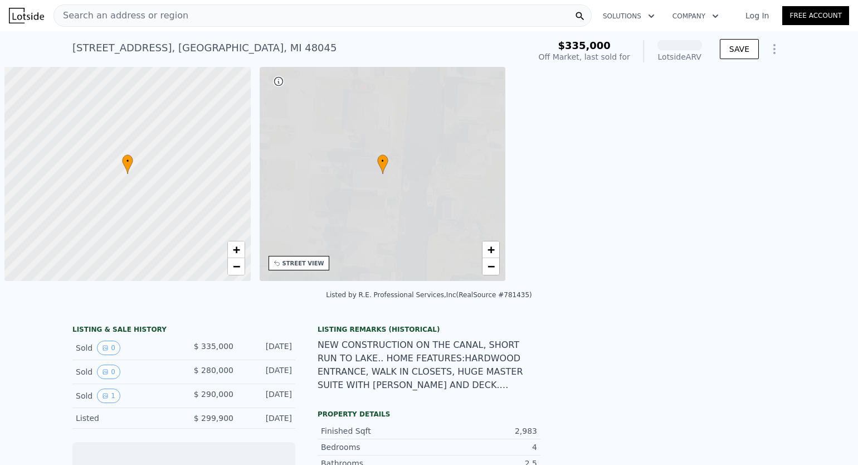
scroll to position [0, 4]
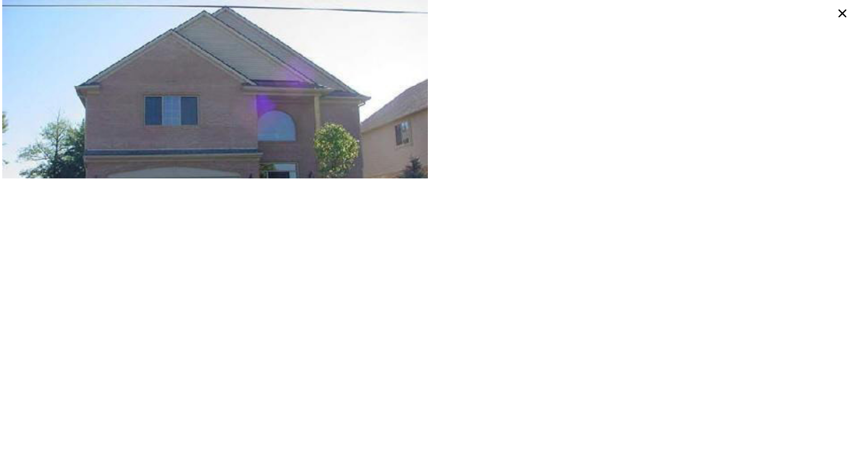
scroll to position [0, 259]
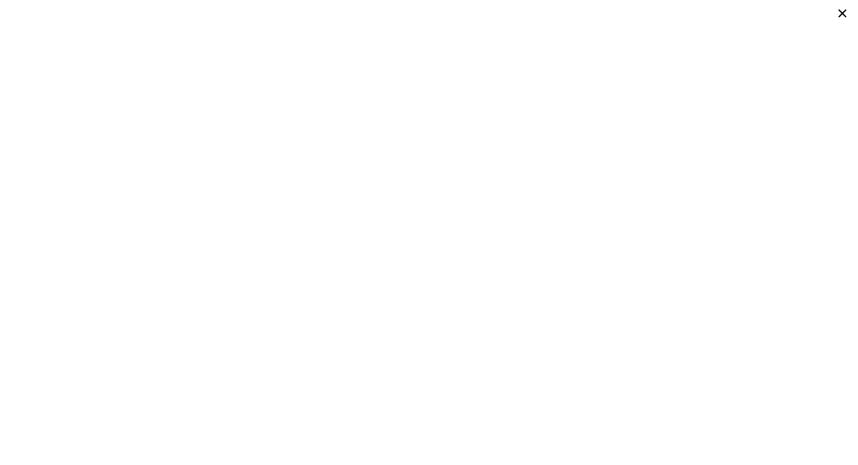
scroll to position [0, 4]
